Goal: Information Seeking & Learning: Learn about a topic

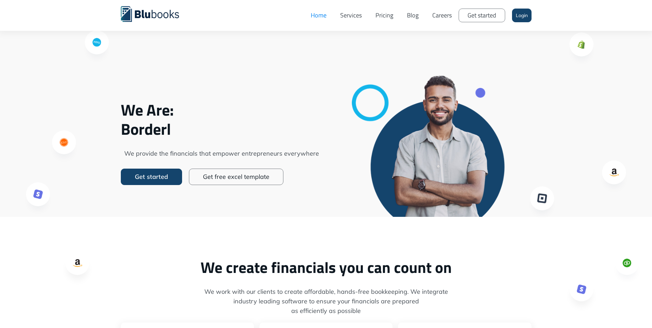
click at [352, 21] on link "Services" at bounding box center [350, 15] width 35 height 21
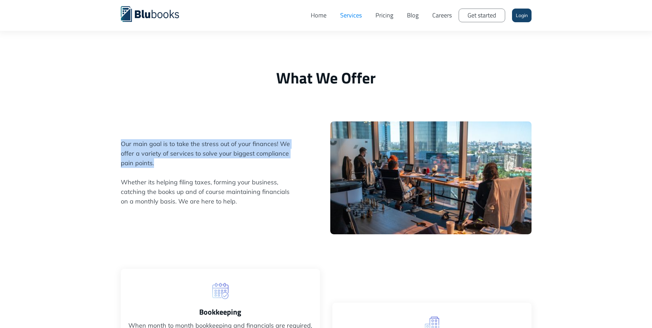
drag, startPoint x: 226, startPoint y: 162, endPoint x: 72, endPoint y: 144, distance: 155.1
click at [72, 144] on div "What We Offer Our main goal is to take the stress out of your finances! We offe…" at bounding box center [326, 314] width 652 height 629
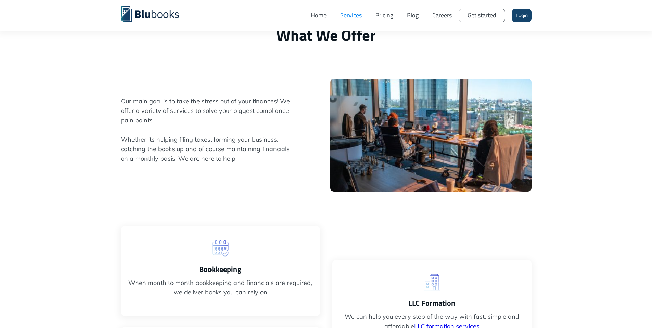
scroll to position [43, 0]
drag, startPoint x: 244, startPoint y: 157, endPoint x: 247, endPoint y: 113, distance: 44.9
click at [247, 113] on span "Our main goal is to take the stress out of your finances! We offer a variety of…" at bounding box center [207, 129] width 173 height 67
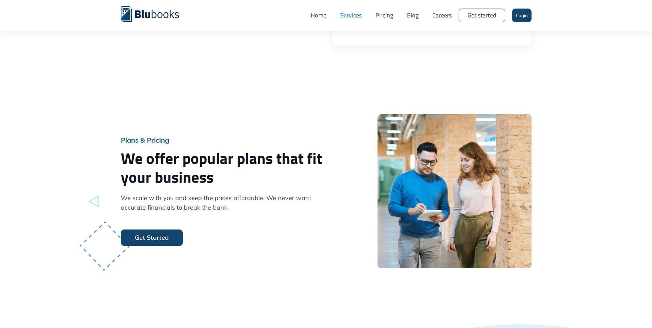
scroll to position [549, 0]
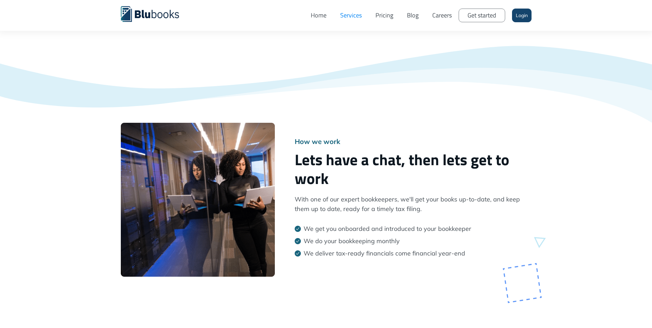
click at [80, 180] on div "How we work Lets have a chat, then lets get to work With one of our expert book…" at bounding box center [326, 167] width 652 height 287
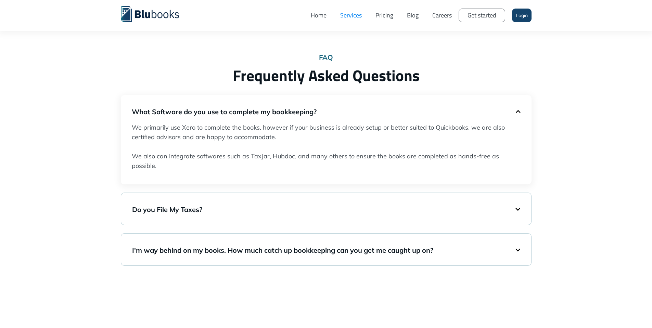
scroll to position [1120, 0]
click at [249, 206] on h5 "Do you File My Taxes?" at bounding box center [323, 209] width 383 height 10
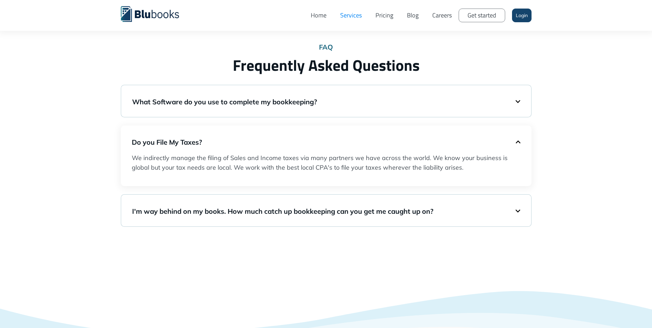
scroll to position [1130, 0]
click at [459, 213] on h5 "I'm way behind on my books. How much catch up bookkeeping can you get me caught…" at bounding box center [323, 211] width 383 height 10
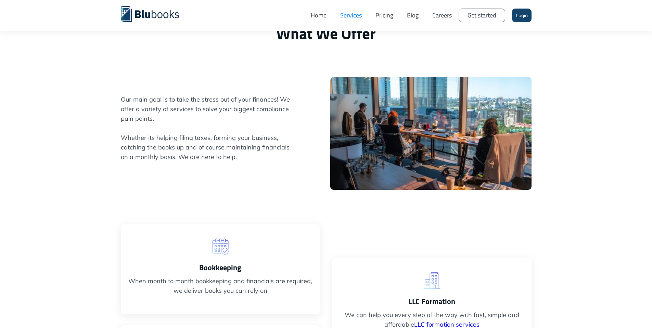
scroll to position [0, 0]
